Goal: Navigation & Orientation: Find specific page/section

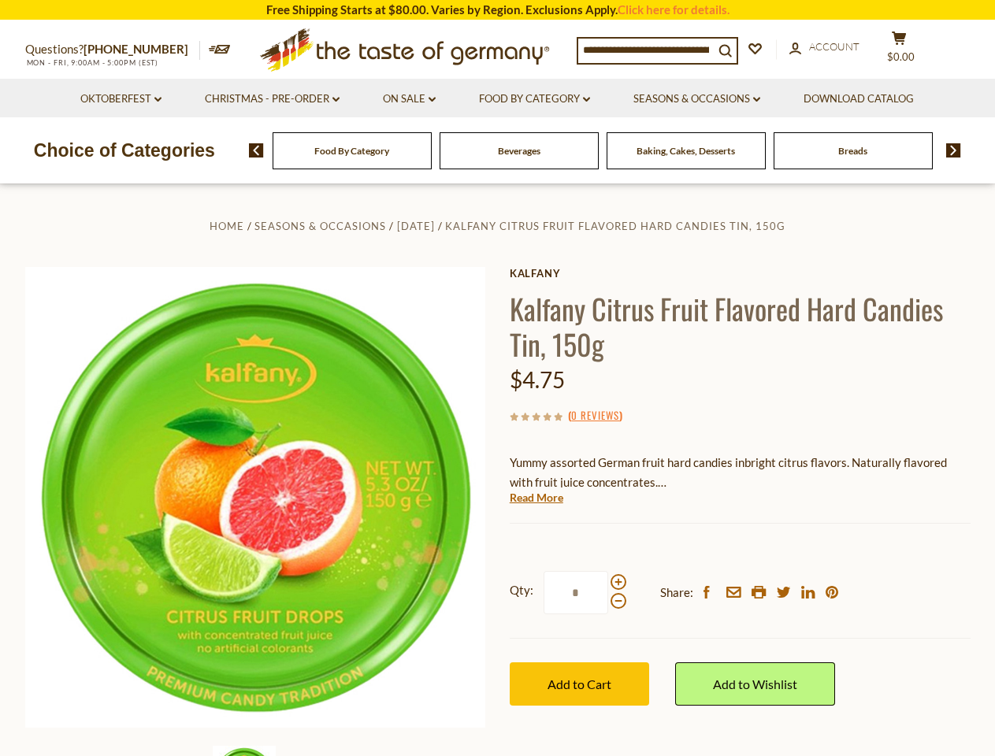
click at [497, 378] on div "Home Seasons & Occasions [DATE] Kalfany Citrus Fruit Flavored Hard Candies Tin,…" at bounding box center [497, 519] width 969 height 606
click at [650, 49] on input at bounding box center [646, 50] width 136 height 22
click at [909, 50] on span "$0.00" at bounding box center [901, 56] width 28 height 13
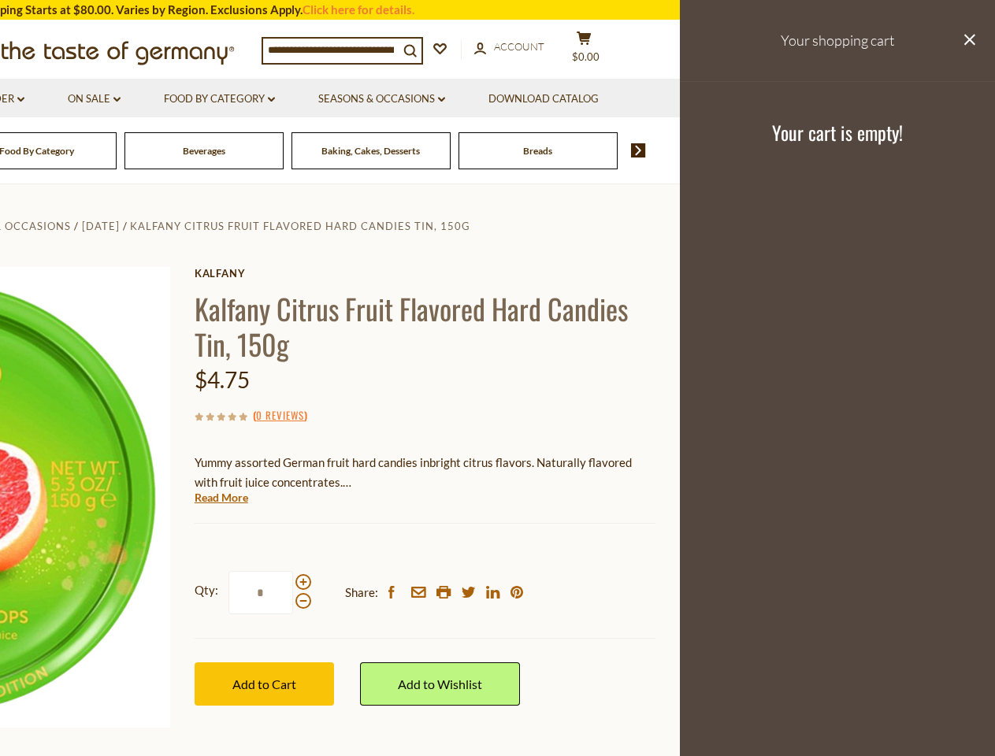
click at [410, 99] on link "Seasons & Occasions dropdown_arrow" at bounding box center [381, 99] width 127 height 17
click at [537, 99] on link "Download Catalog" at bounding box center [544, 99] width 110 height 17
click at [700, 99] on footer "Your cart is empty!" at bounding box center [837, 132] width 315 height 102
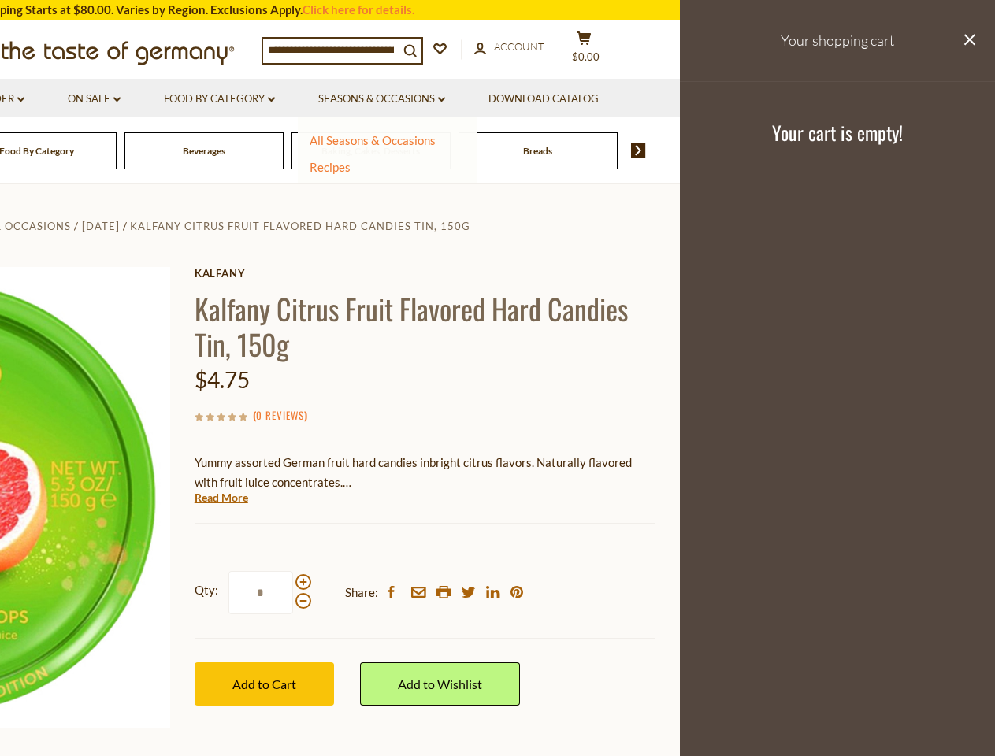
click at [117, 151] on div "Breads" at bounding box center [36, 150] width 159 height 37
click at [117, 151] on div "Beverages" at bounding box center [36, 150] width 159 height 37
